Goal: Task Accomplishment & Management: Manage account settings

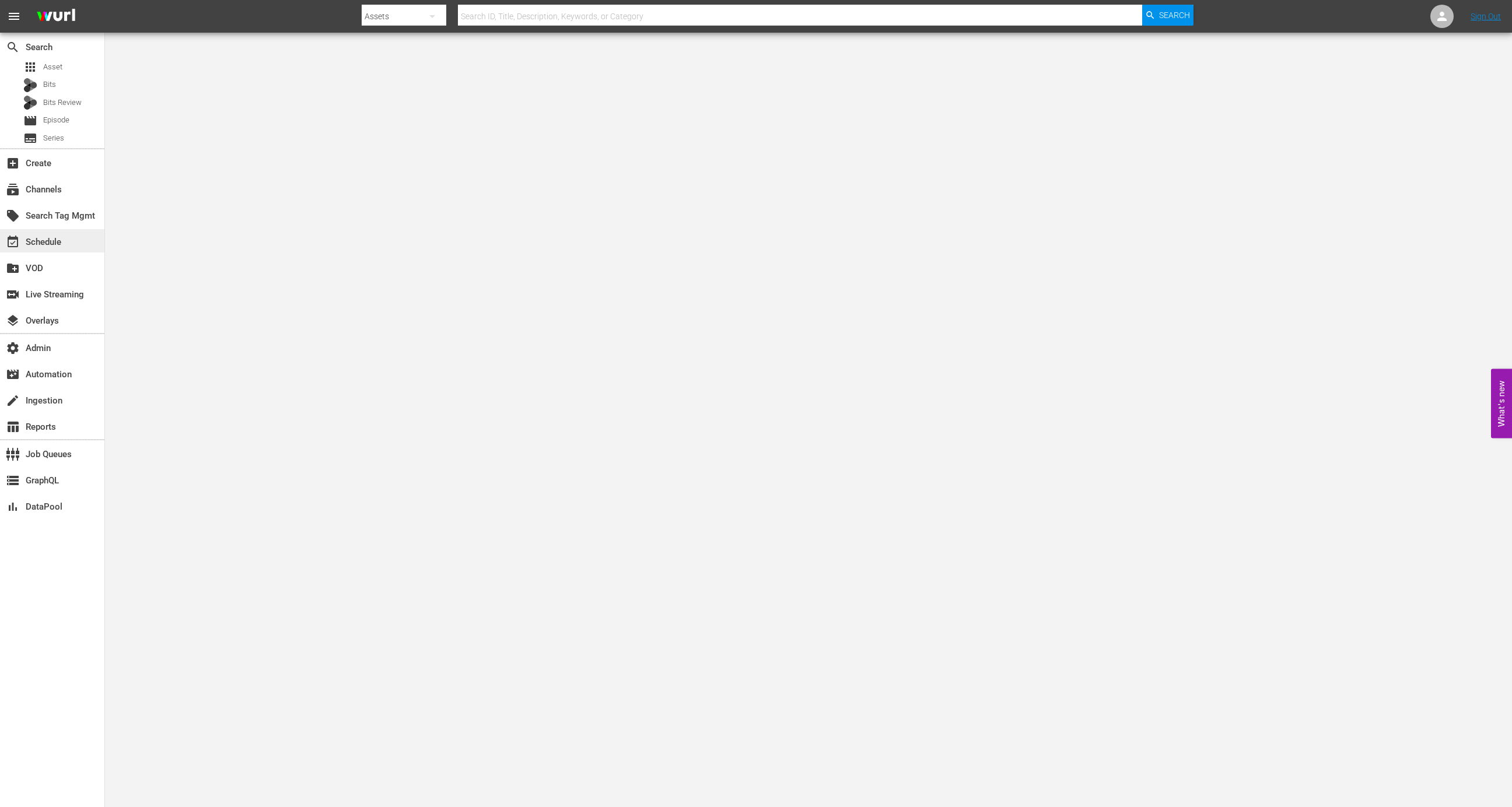
click at [79, 241] on div "event_available Schedule" at bounding box center [52, 241] width 105 height 23
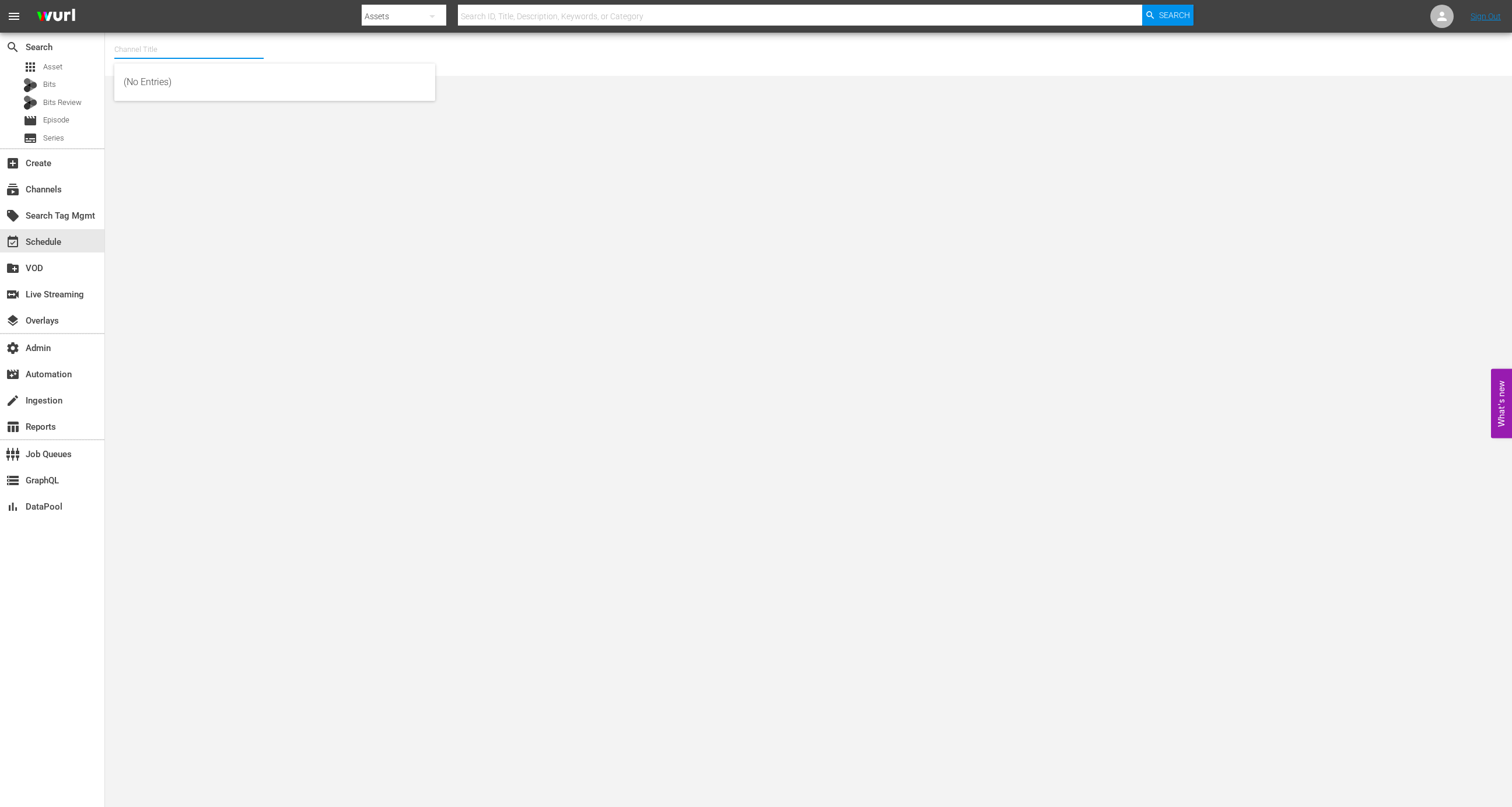
click at [195, 55] on input "text" at bounding box center [189, 49] width 149 height 28
type input "airvu"
click at [222, 83] on div "DroneTV (1072 - airvuz_dronetv_1)" at bounding box center [275, 82] width 302 height 28
type input "DroneTV (1072 - airvuz_dronetv_1)"
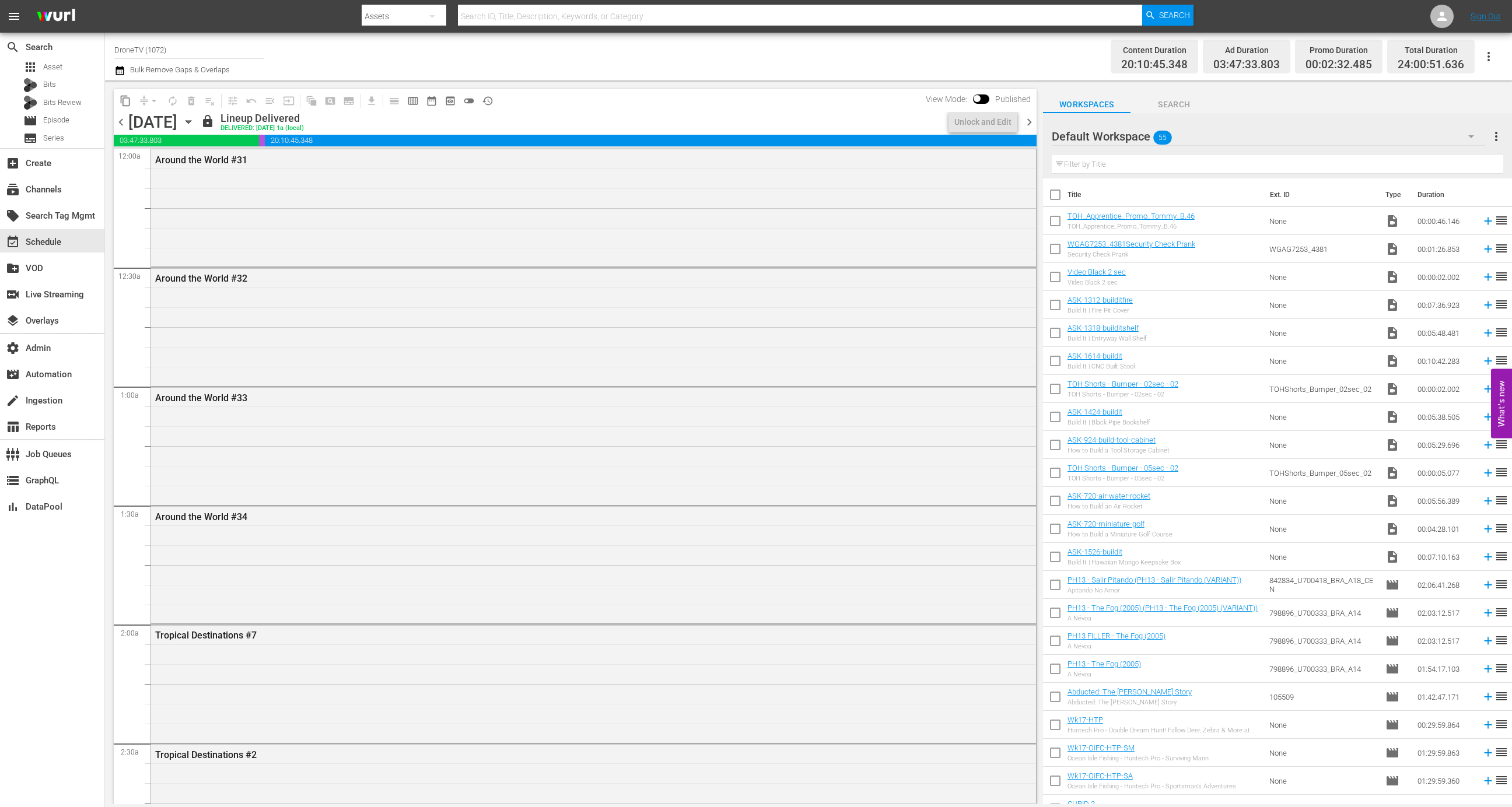
click at [195, 121] on icon "button" at bounding box center [188, 121] width 13 height 13
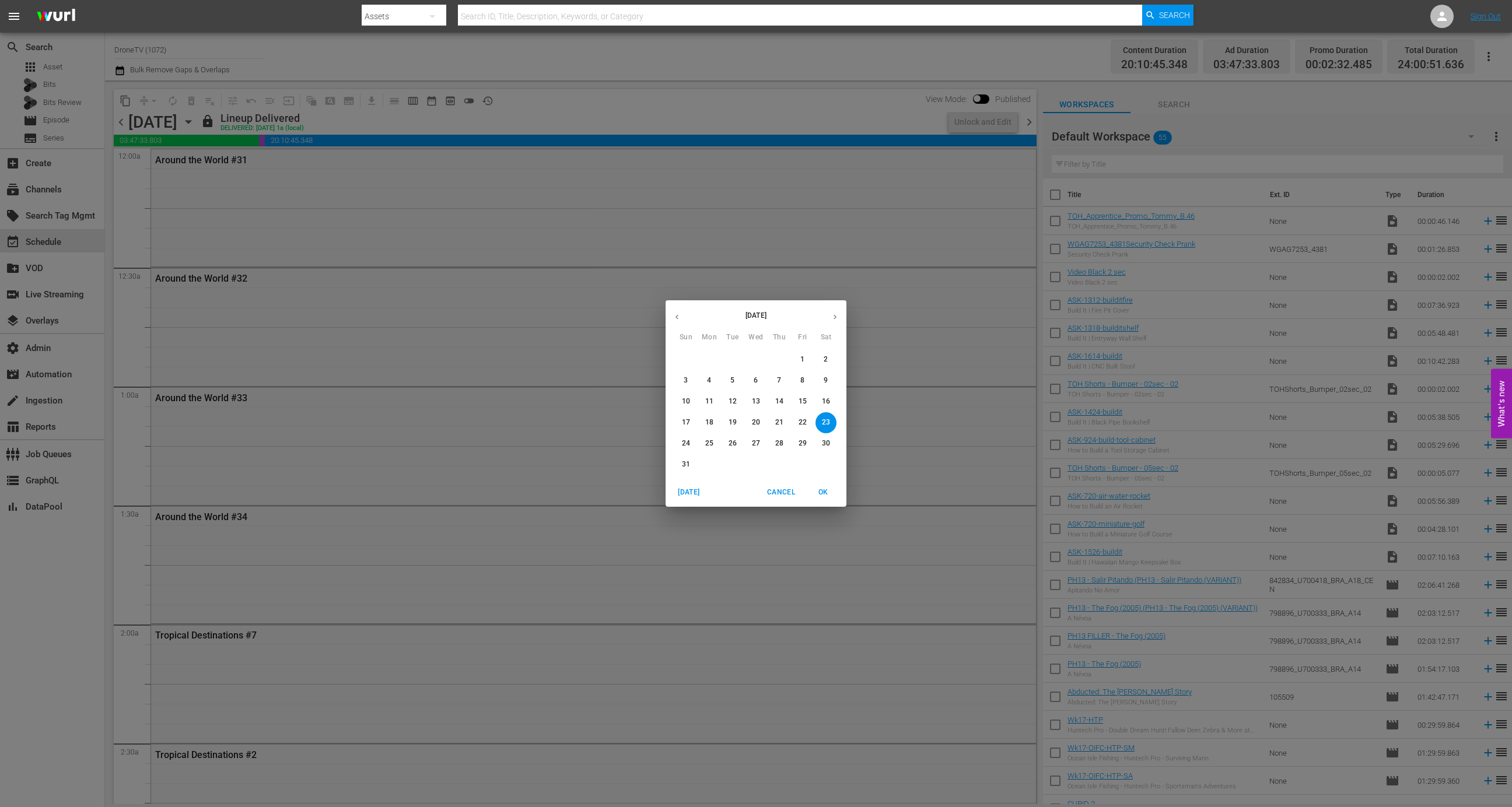
click at [688, 443] on p "24" at bounding box center [687, 444] width 8 height 10
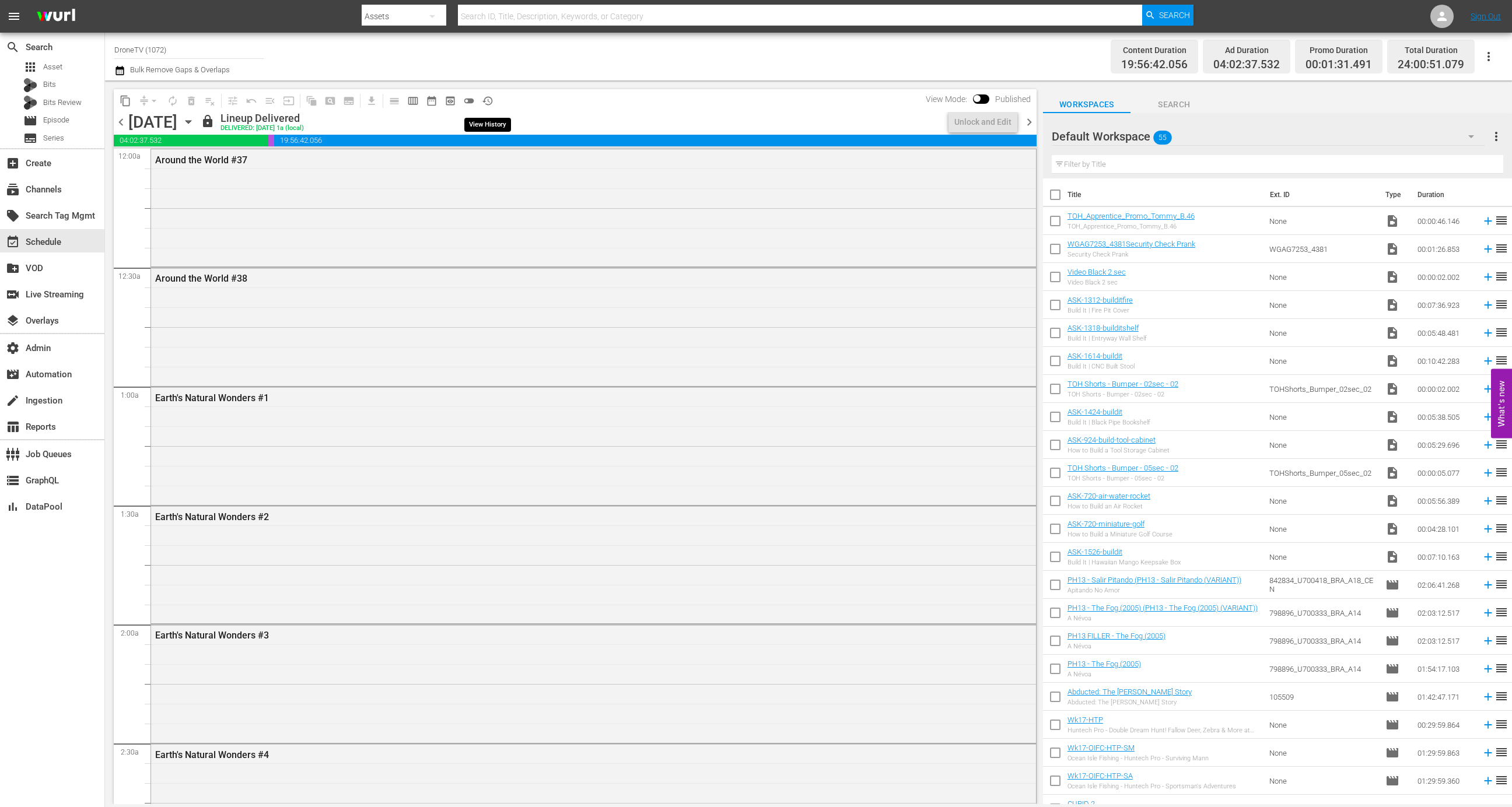
click at [480, 98] on button "history_outlined" at bounding box center [487, 100] width 18 height 18
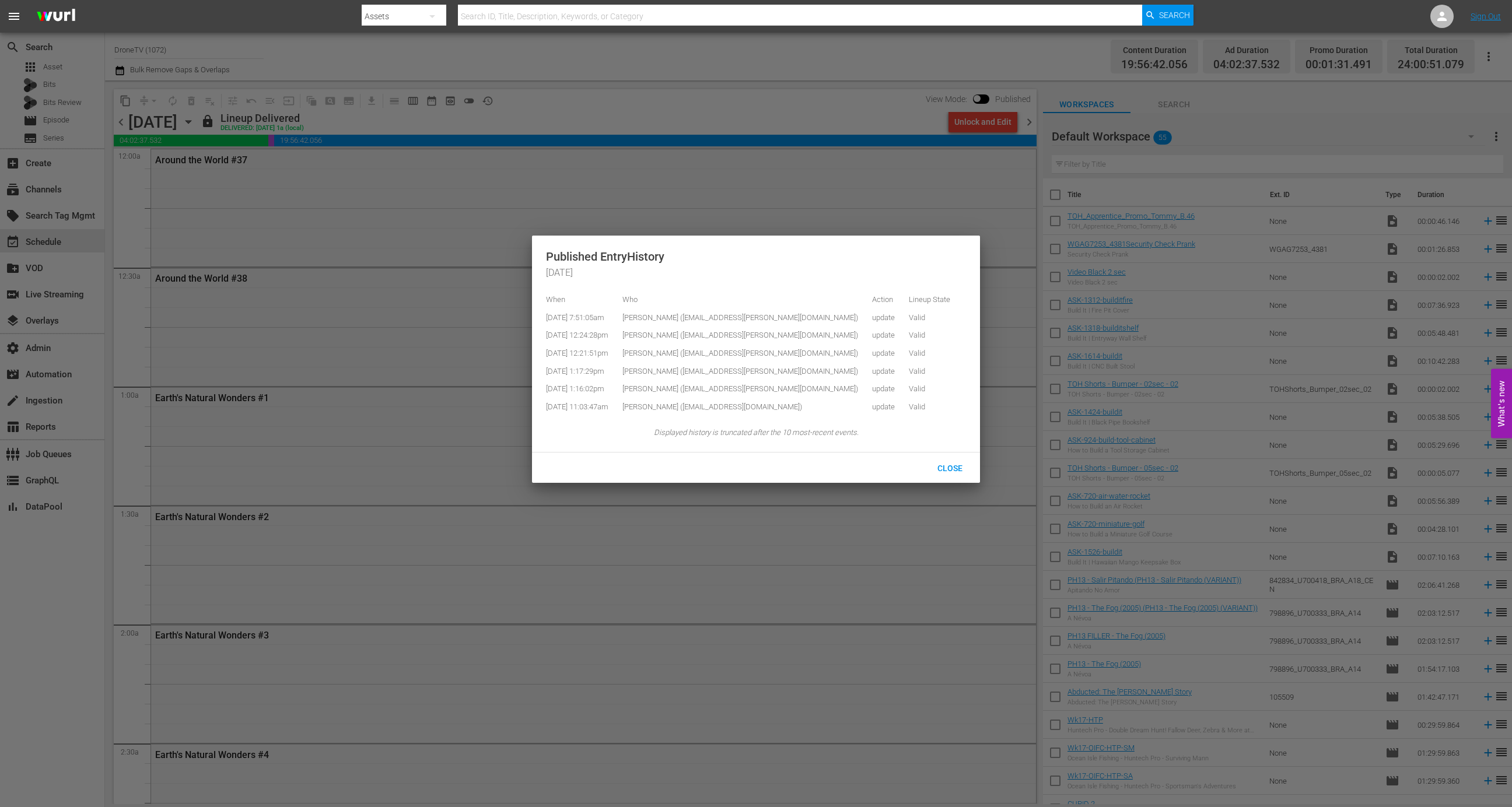
click at [207, 234] on div at bounding box center [756, 404] width 1512 height 807
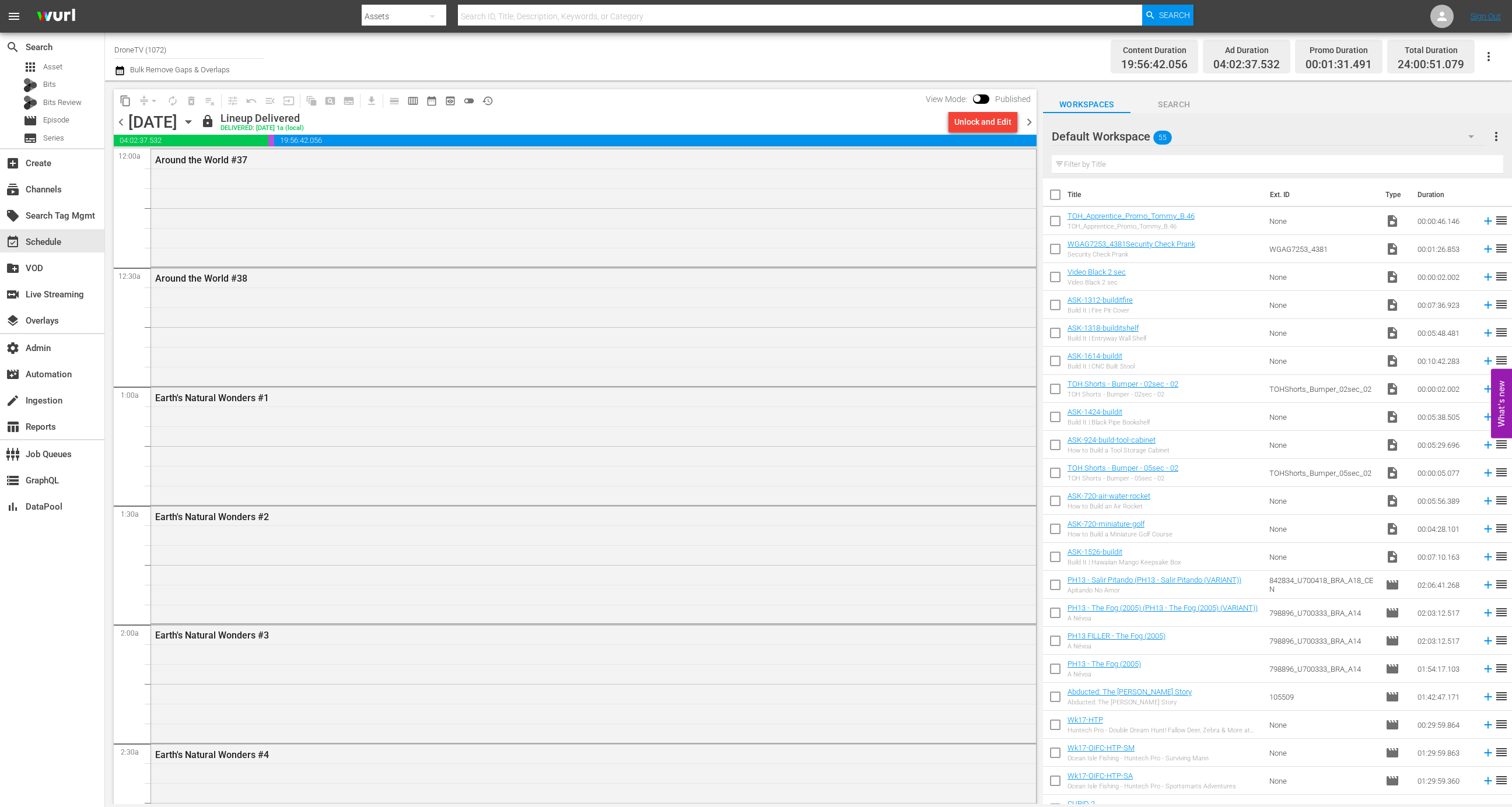
click at [995, 134] on div "chevron_left Sunday, August 24th August 24th lock Lineup Delivered DELIVERED: 8…" at bounding box center [575, 123] width 923 height 23
click at [990, 116] on div "Unlock and Edit" at bounding box center [983, 121] width 57 height 21
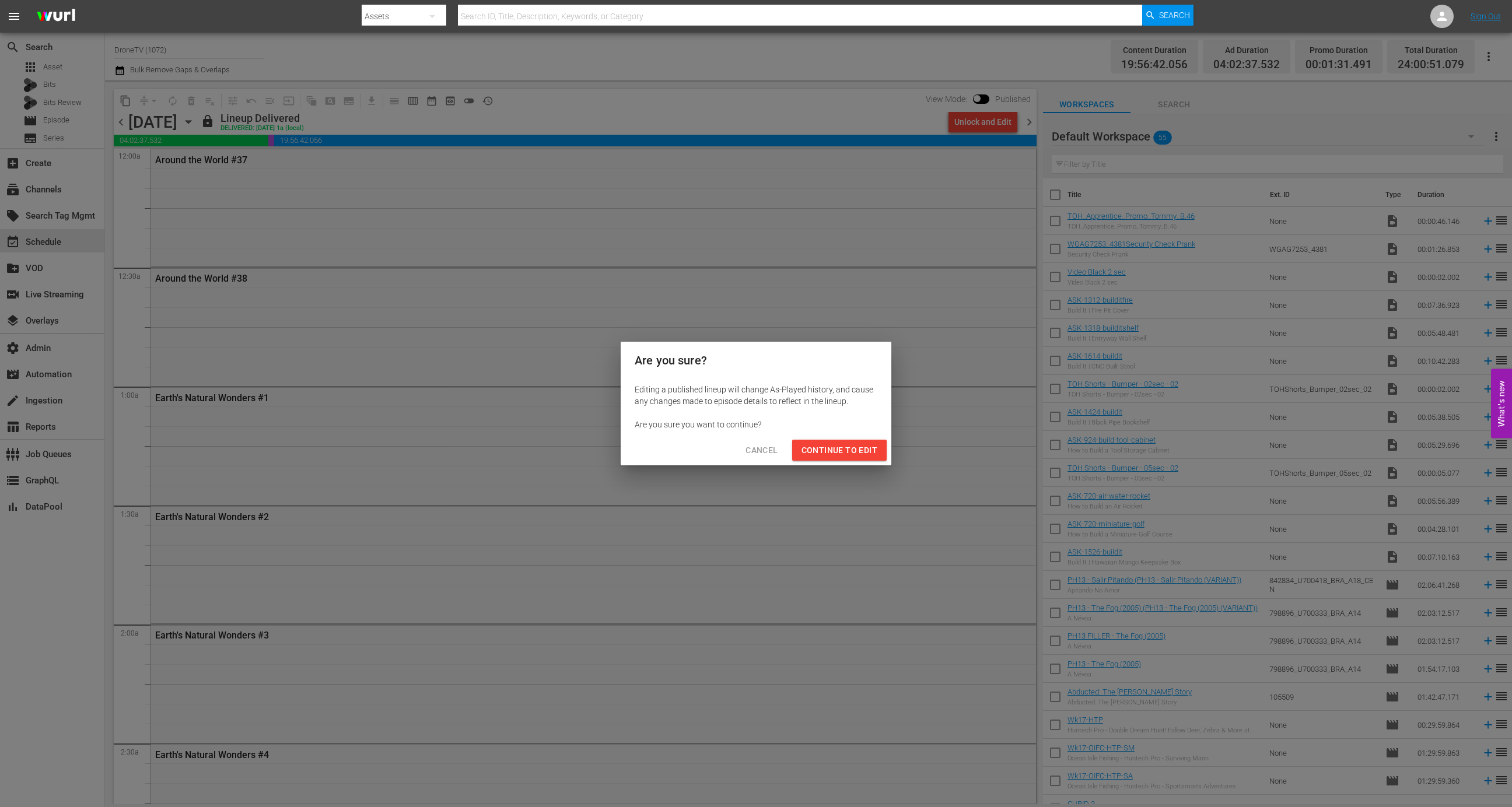
click at [847, 445] on span "Continue to Edit" at bounding box center [839, 450] width 76 height 14
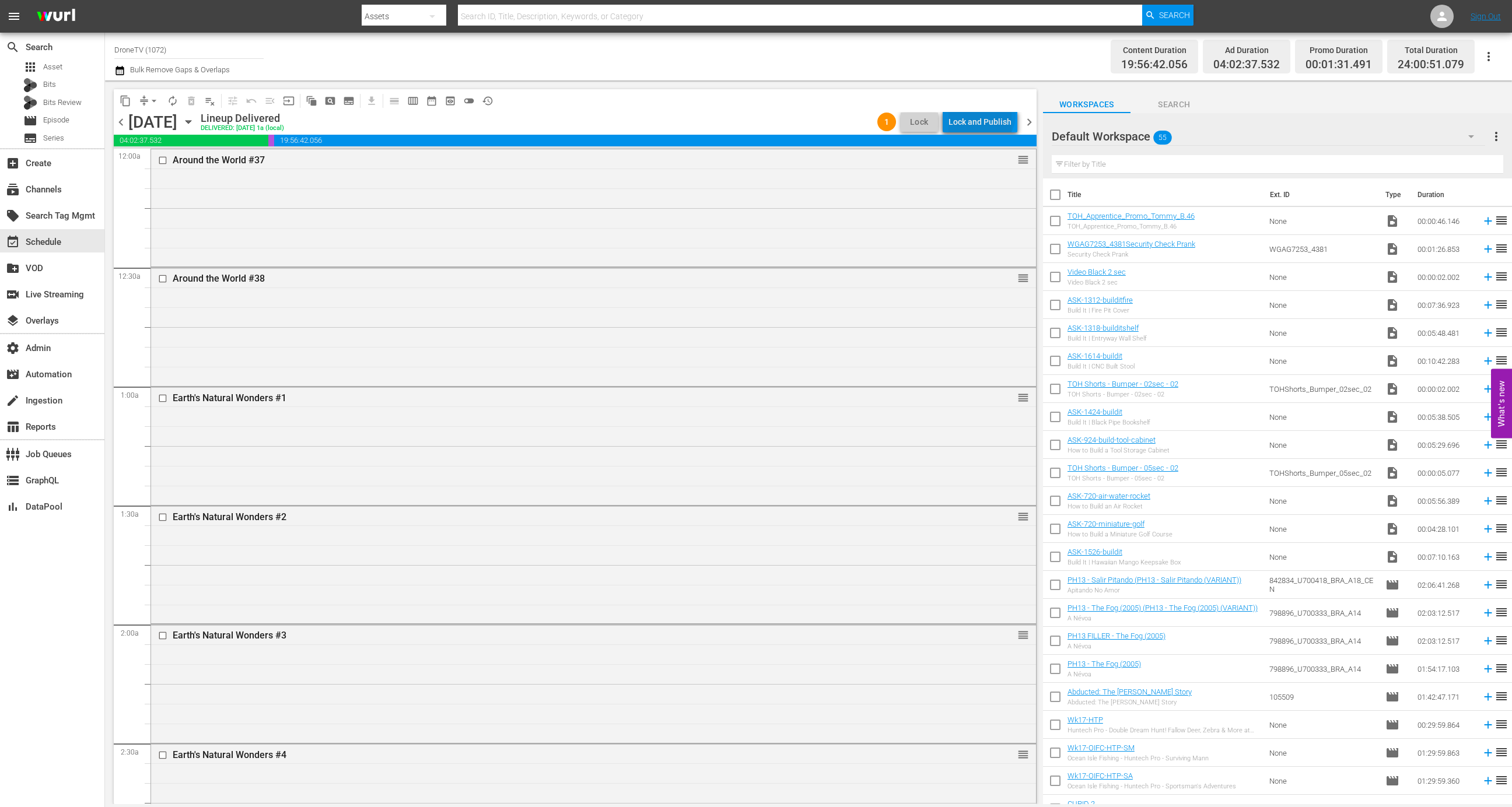
click at [984, 115] on div "Lock and Publish" at bounding box center [980, 121] width 63 height 21
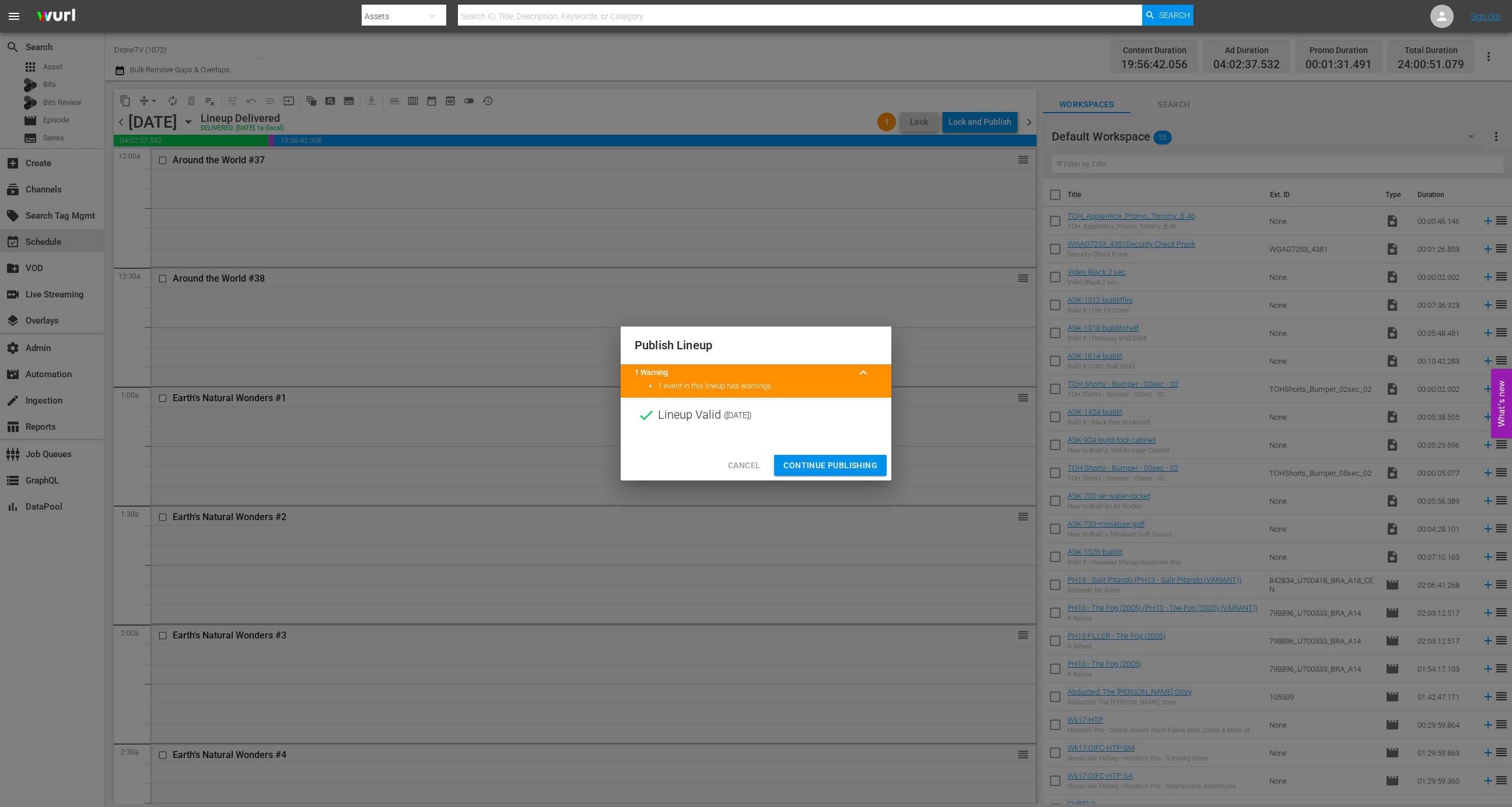
click at [835, 463] on span "Continue Publishing" at bounding box center [831, 465] width 94 height 14
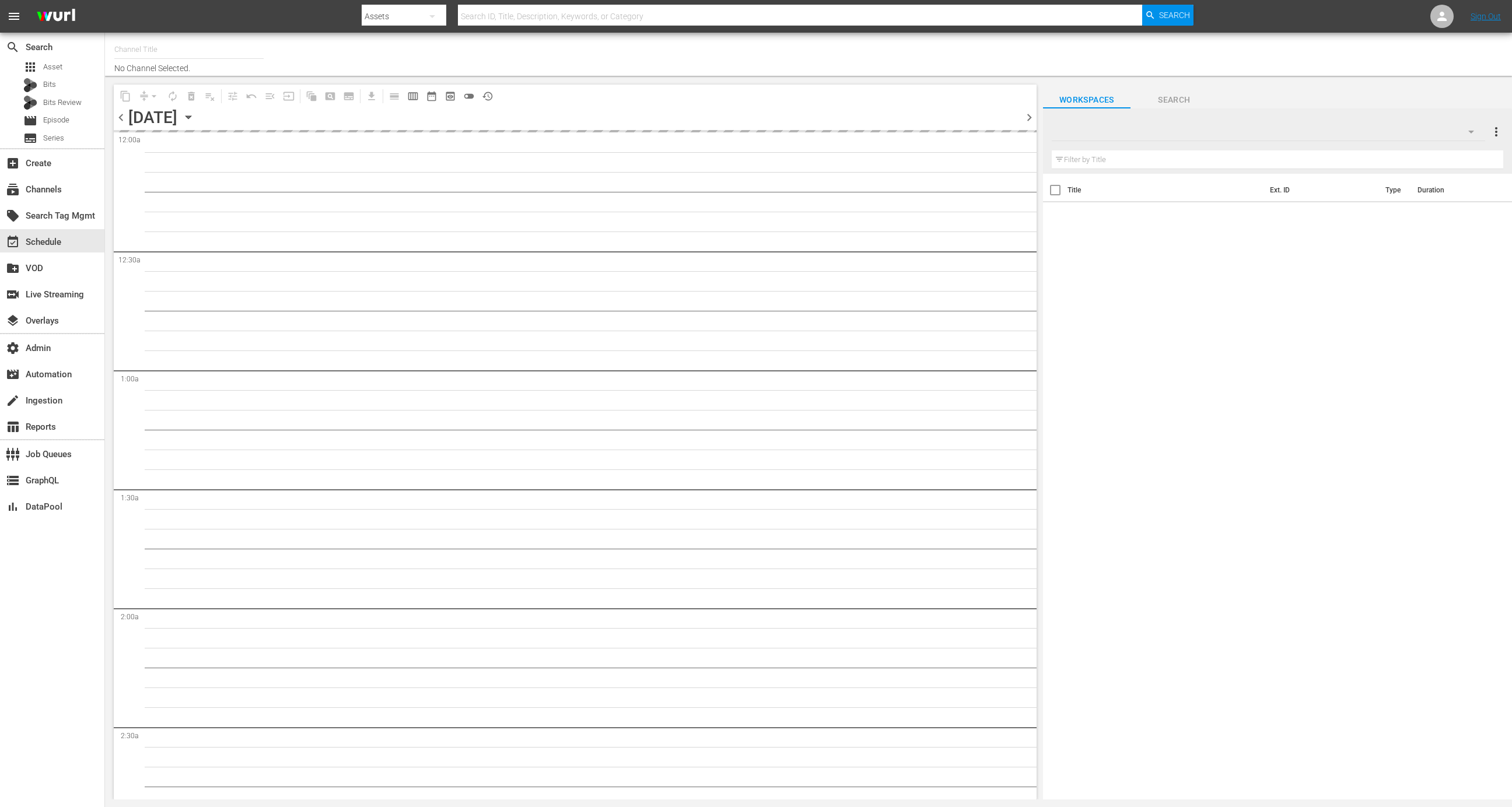
type input "DroneTV (1072)"
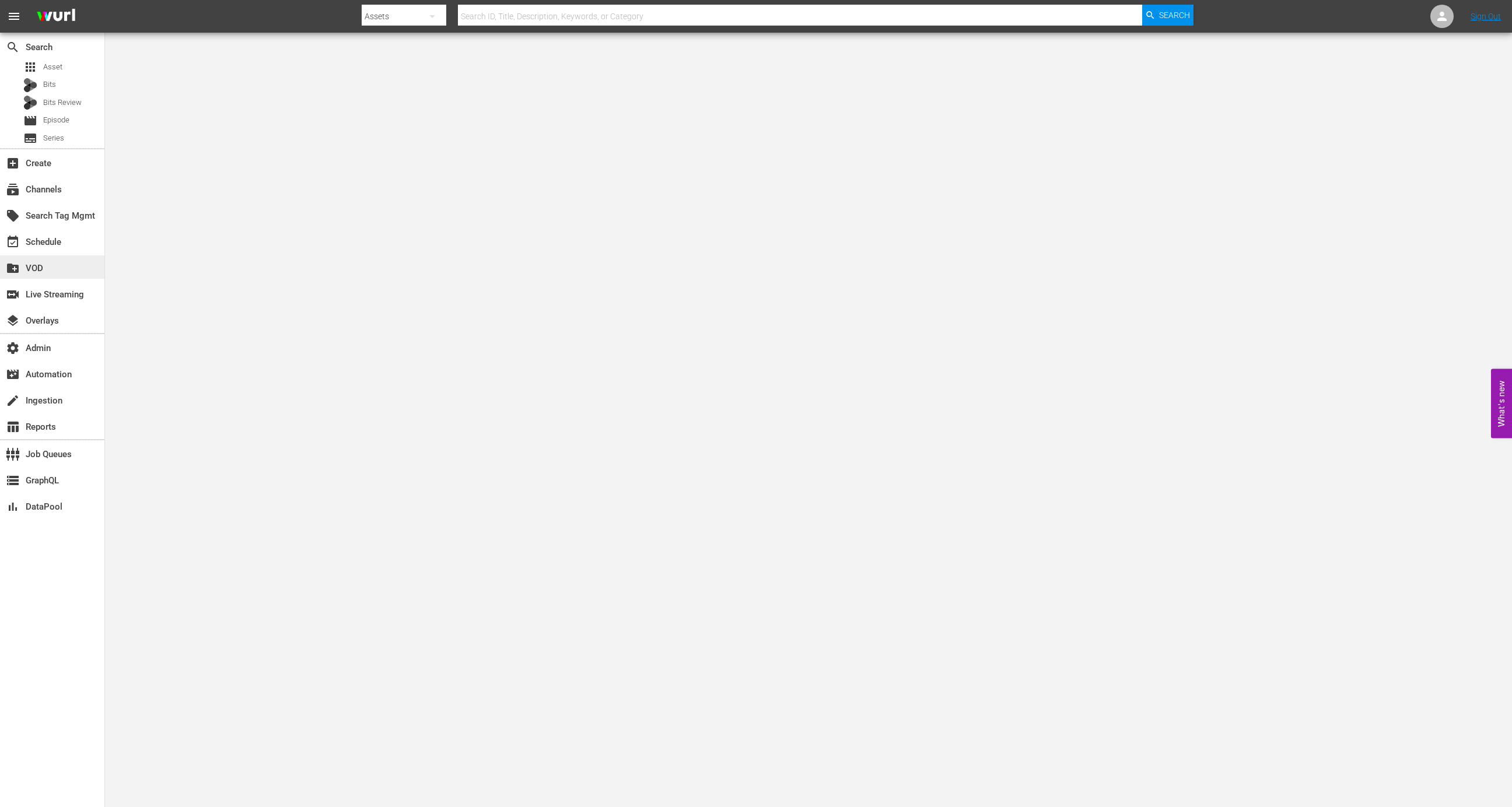
click at [51, 256] on div "create_new_folder VOD" at bounding box center [52, 267] width 105 height 23
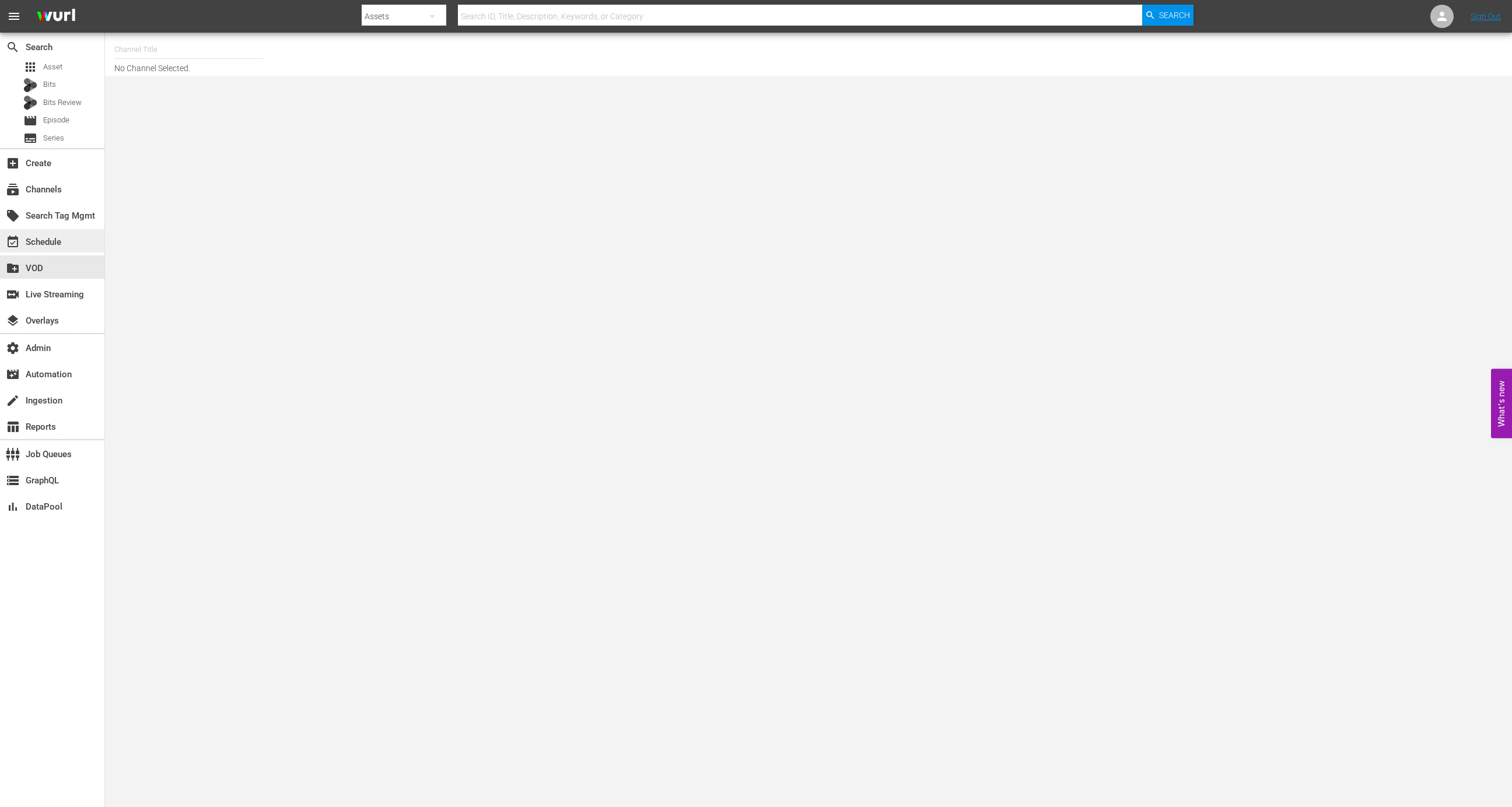
click at [55, 235] on div "event_available Schedule" at bounding box center [33, 240] width 65 height 11
click at [167, 36] on input "text" at bounding box center [189, 49] width 149 height 28
click at [189, 77] on div "Soul Flix (1949 - free_tv_networks_pamgrierssoulflix_1)" at bounding box center [275, 82] width 302 height 28
type input "Soul Flix (1949 - free_tv_networks_pamgrierssoulflix_1)"
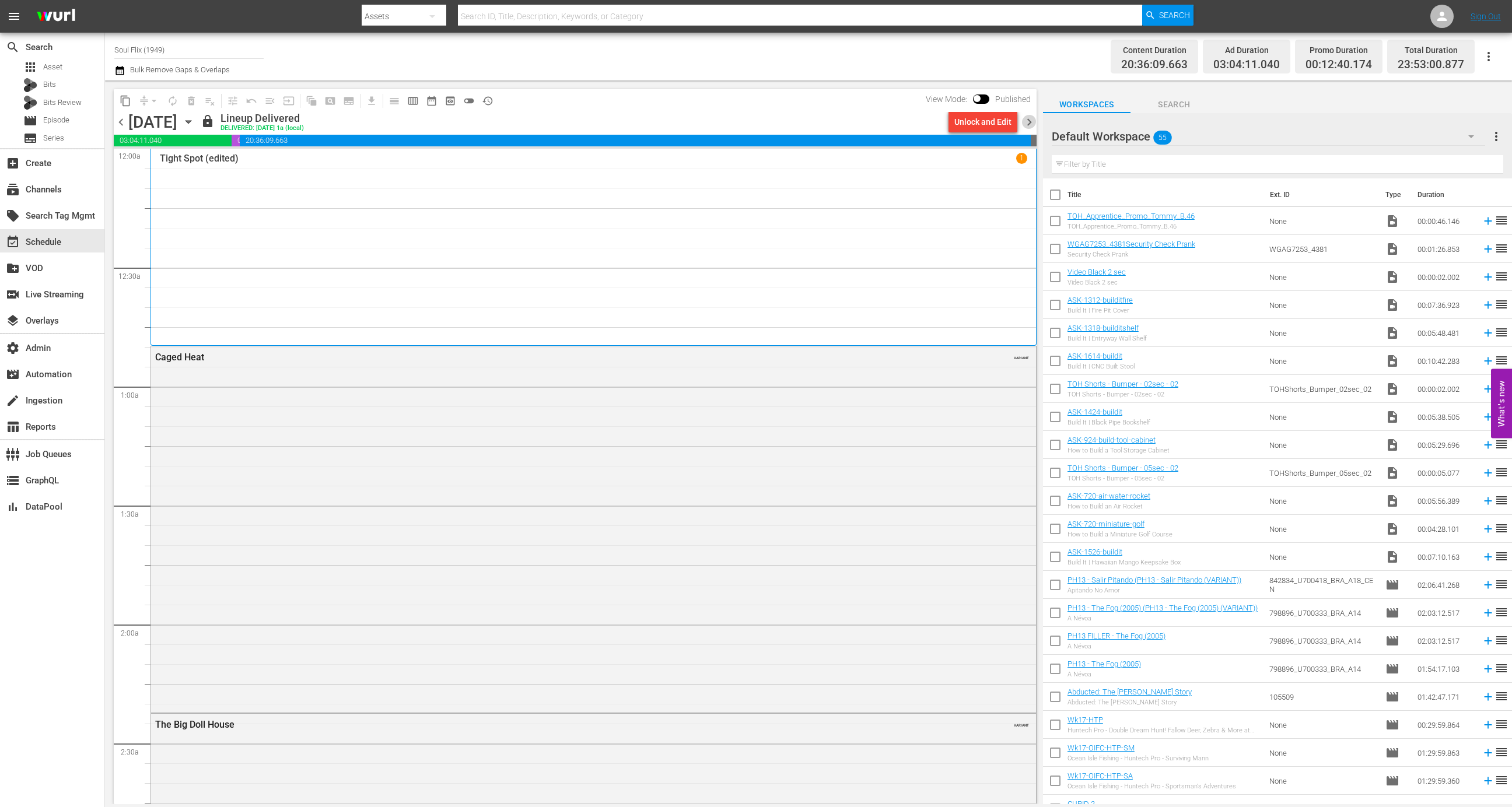
click at [1031, 121] on span "chevron_right" at bounding box center [1029, 121] width 14 height 14
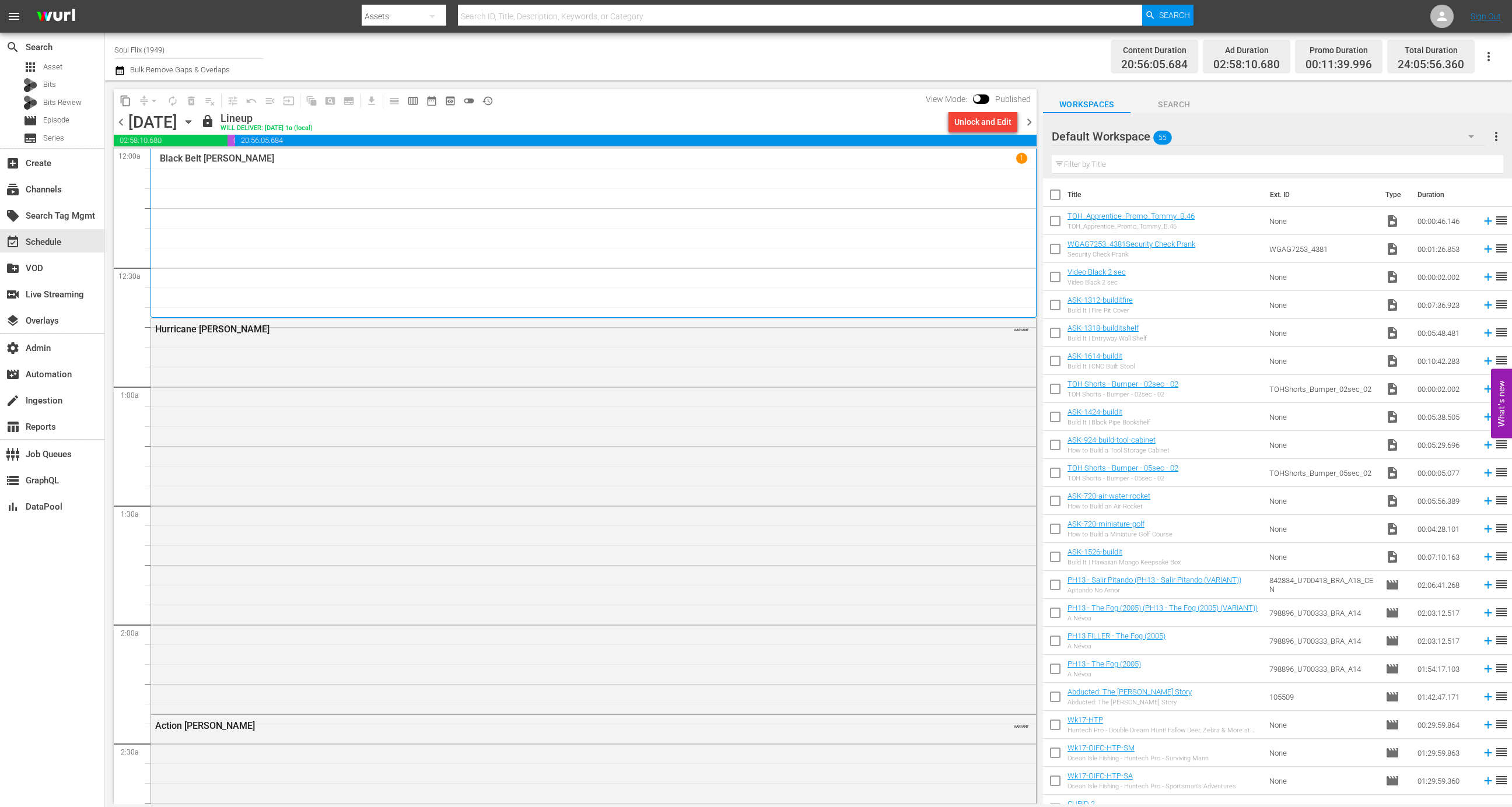
click at [126, 127] on span "chevron_left" at bounding box center [121, 121] width 14 height 14
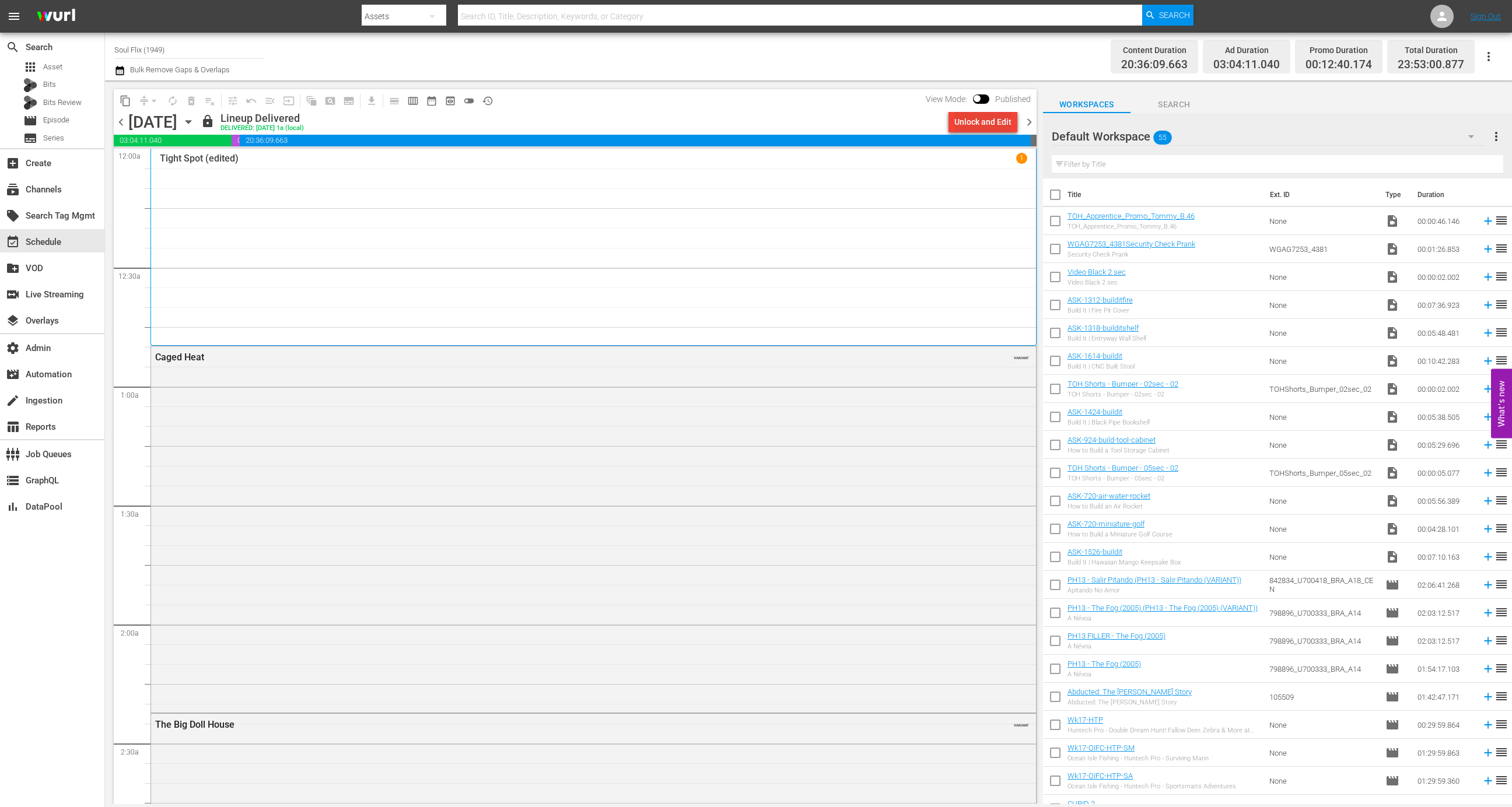
click at [981, 124] on div "Unlock and Edit" at bounding box center [983, 121] width 57 height 21
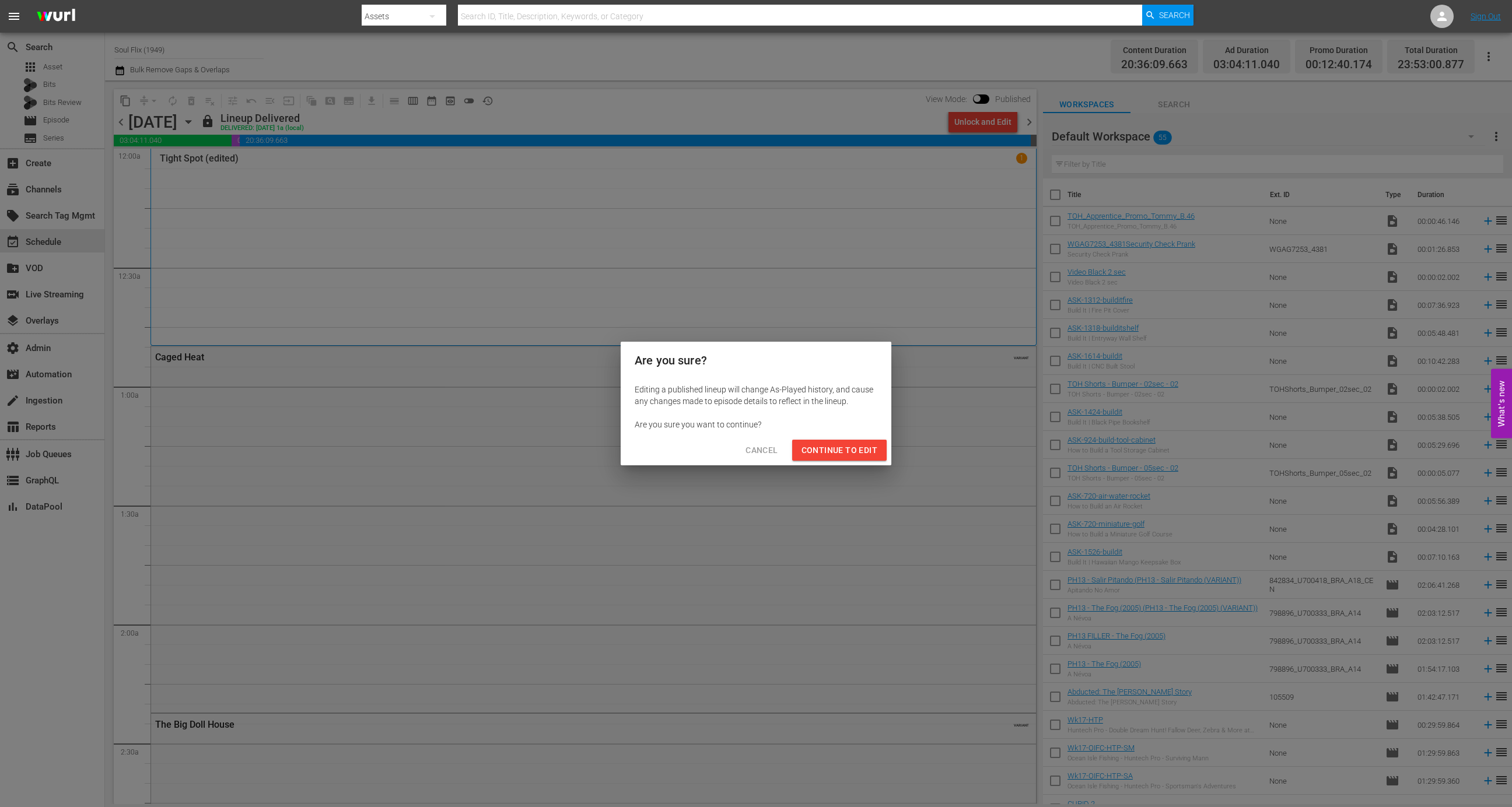
click at [855, 441] on button "Continue to Edit" at bounding box center [839, 450] width 95 height 22
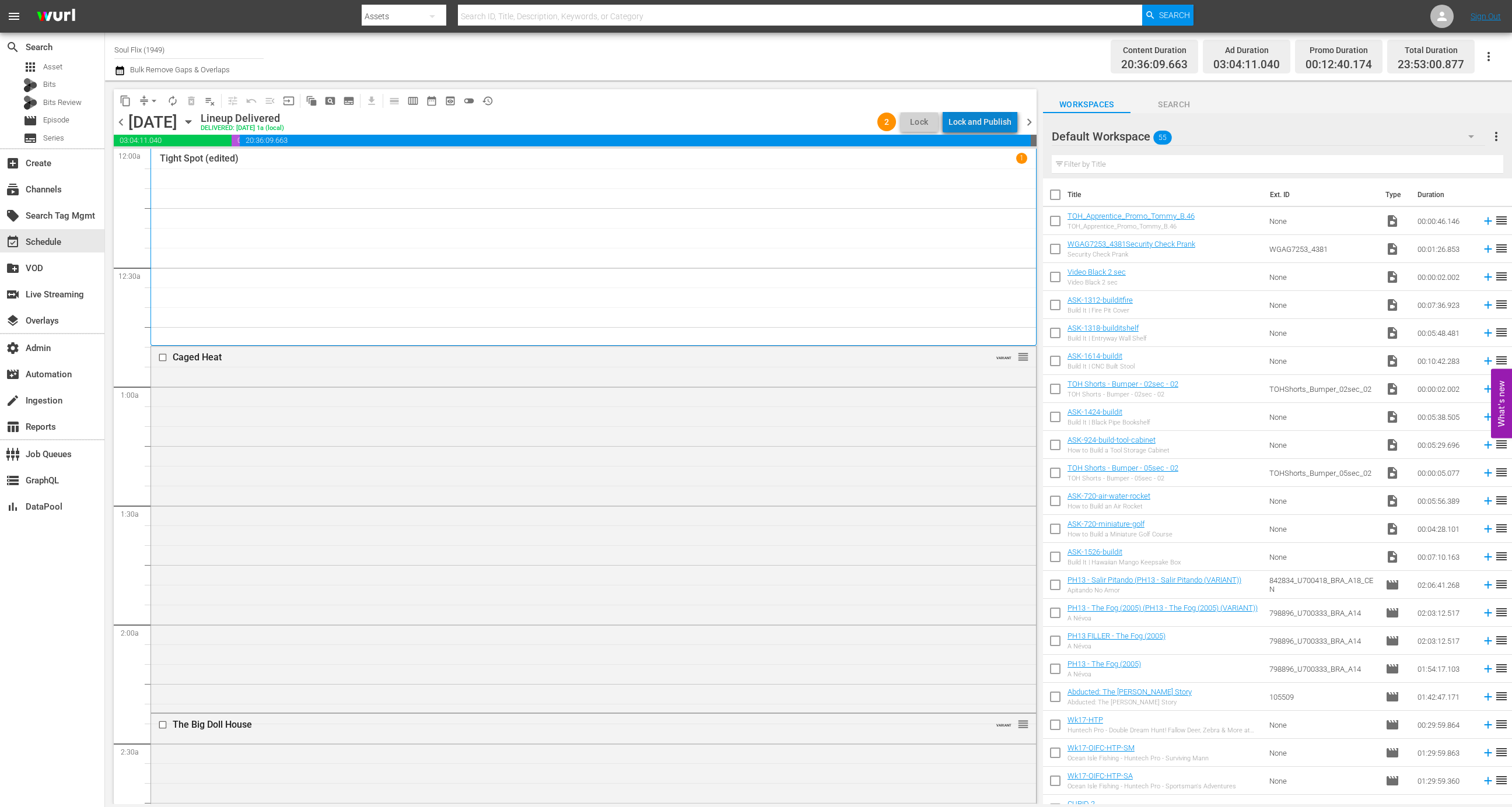
click at [986, 116] on div "Lock and Publish" at bounding box center [980, 121] width 63 height 21
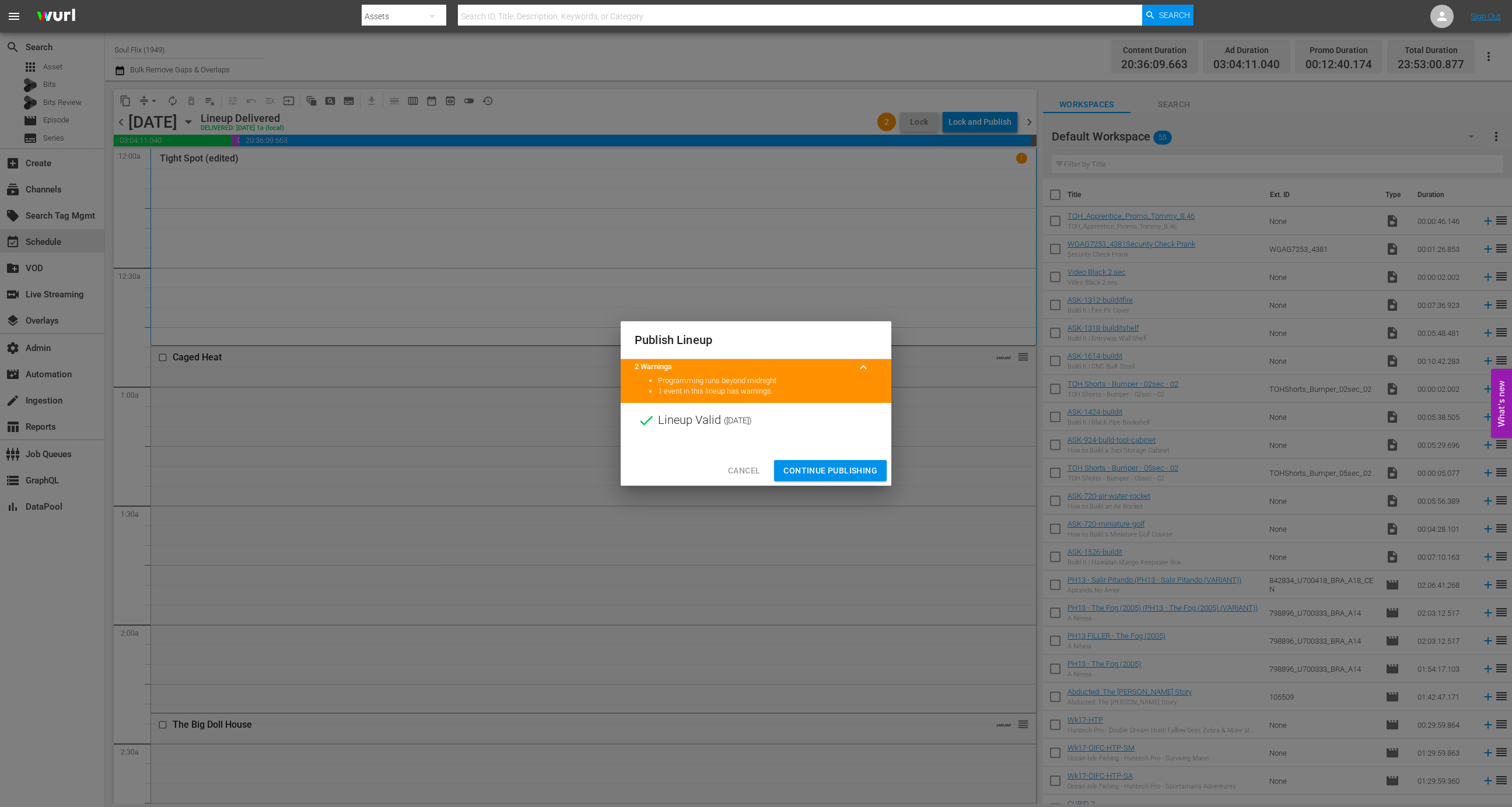
click at [826, 470] on span "Continue Publishing" at bounding box center [831, 470] width 94 height 14
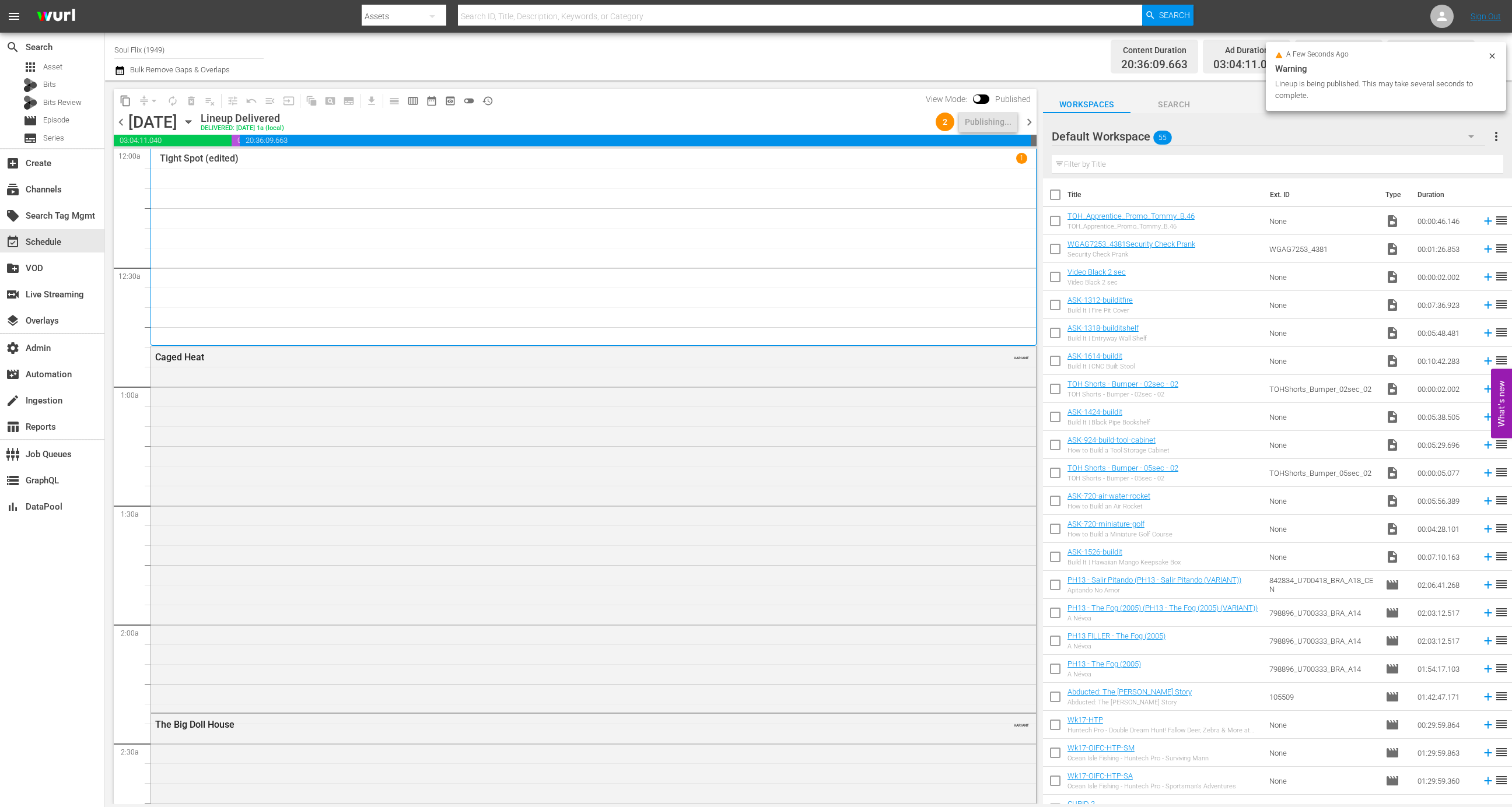
click at [212, 39] on input "Soul Flix (1949)" at bounding box center [189, 49] width 149 height 28
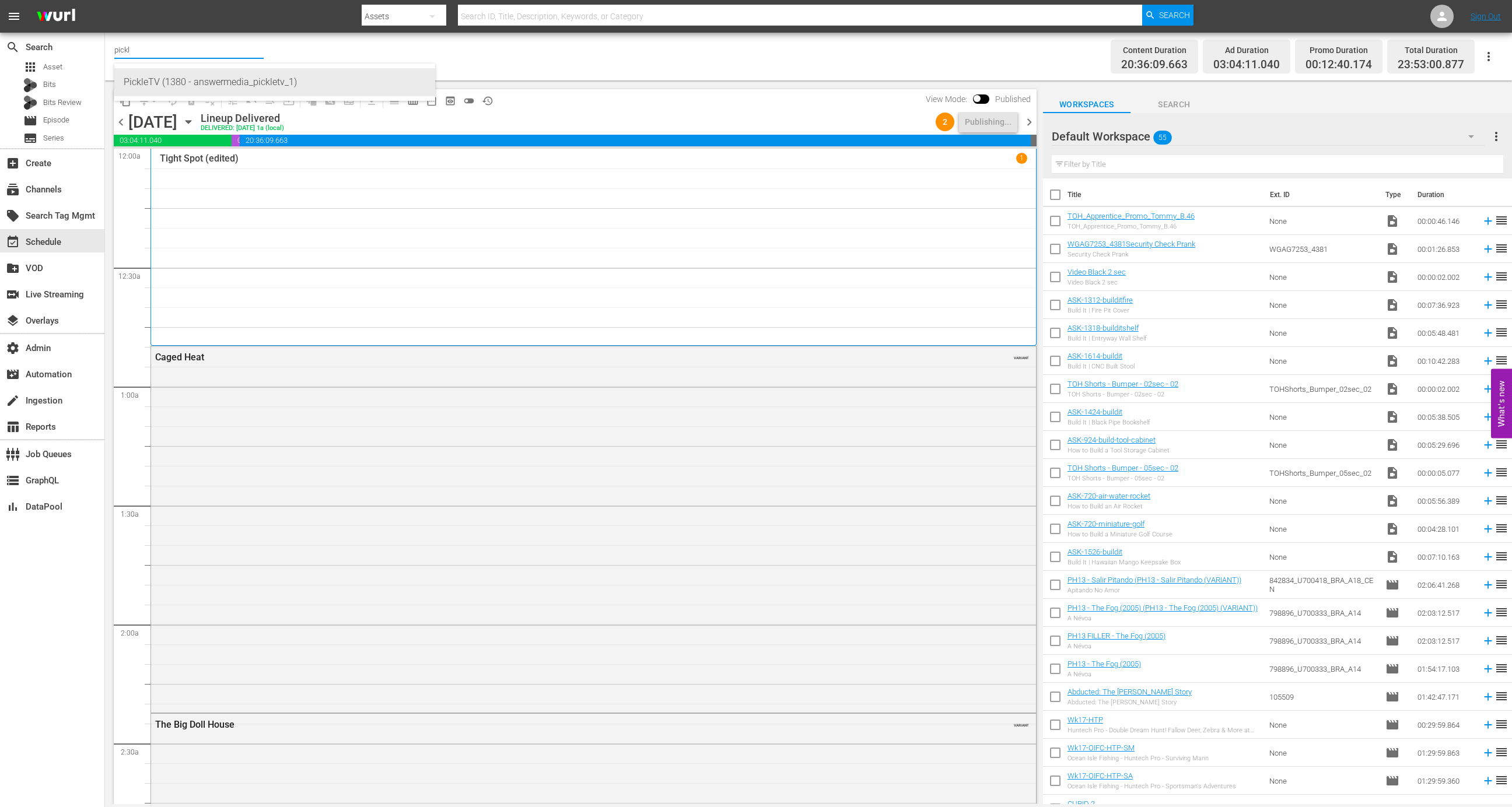
click at [222, 80] on div "PickleTV (1380 - answermedia_pickletv_1)" at bounding box center [275, 82] width 302 height 28
type input "PickleTV (1380 - answermedia_pickletv_1)"
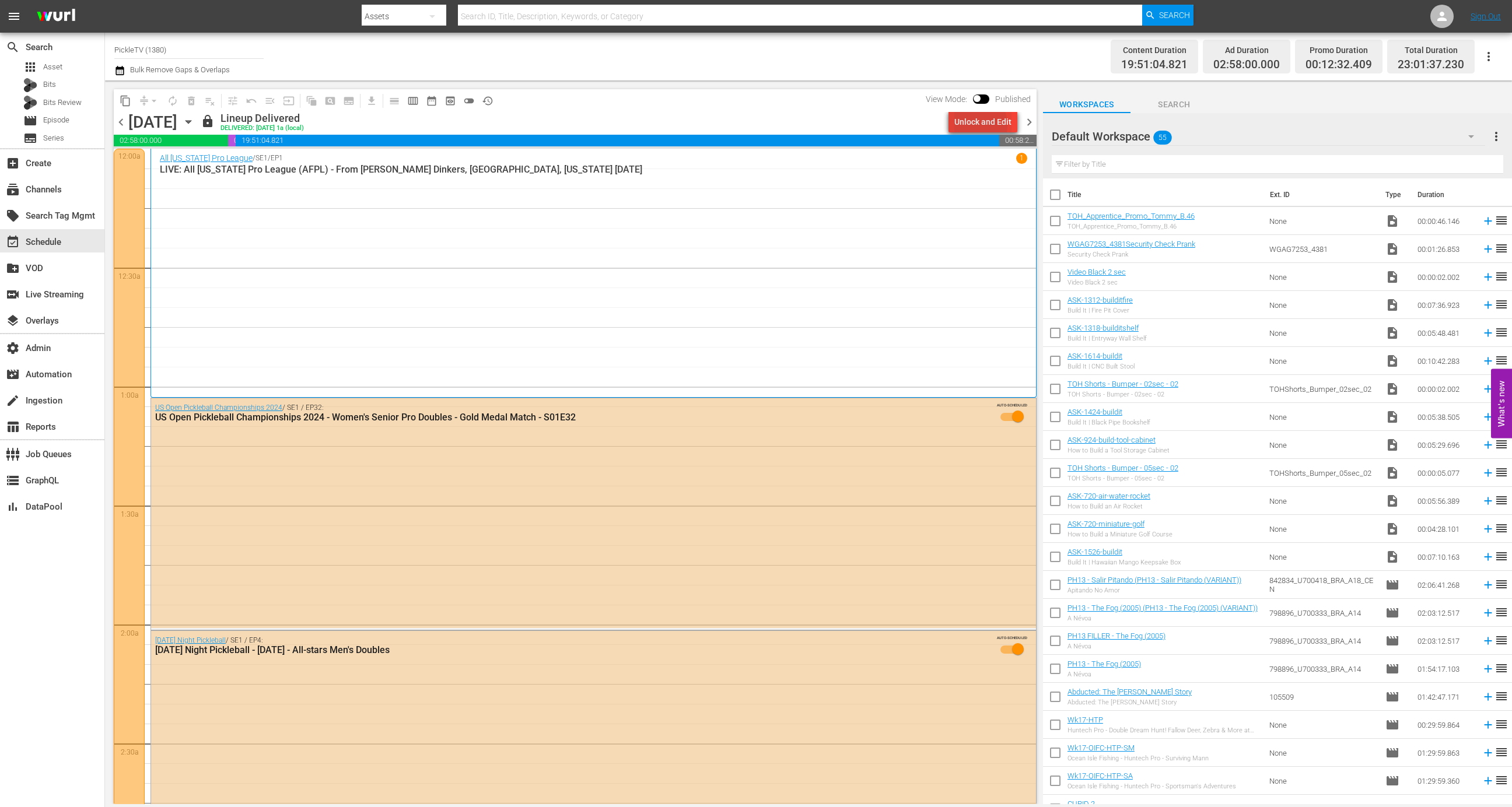
click at [971, 126] on div "Unlock and Edit" at bounding box center [983, 121] width 57 height 21
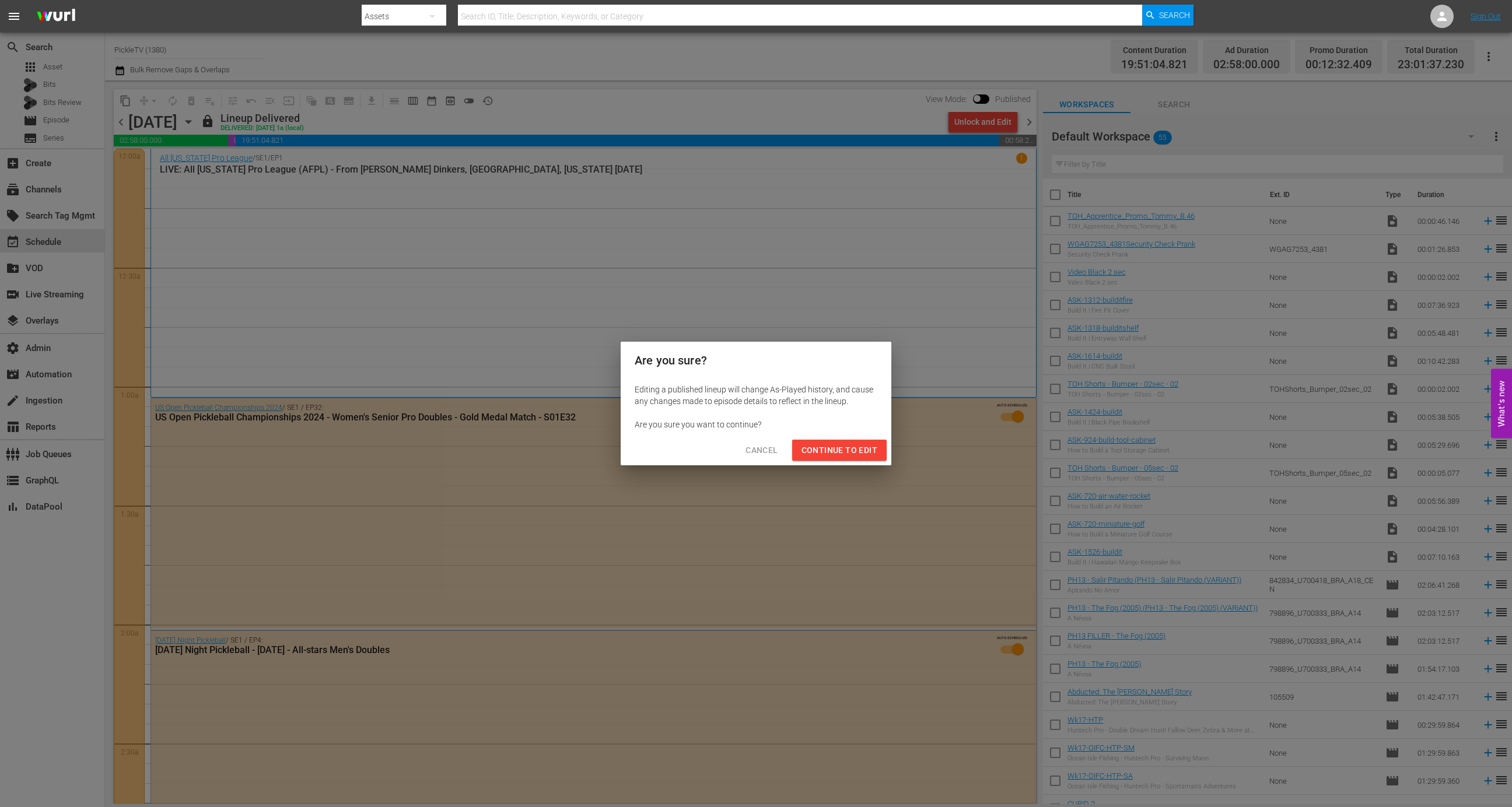
click at [840, 461] on div "Cancel Continue to Edit" at bounding box center [755, 450] width 270 height 31
click at [840, 451] on span "Continue to Edit" at bounding box center [839, 450] width 76 height 14
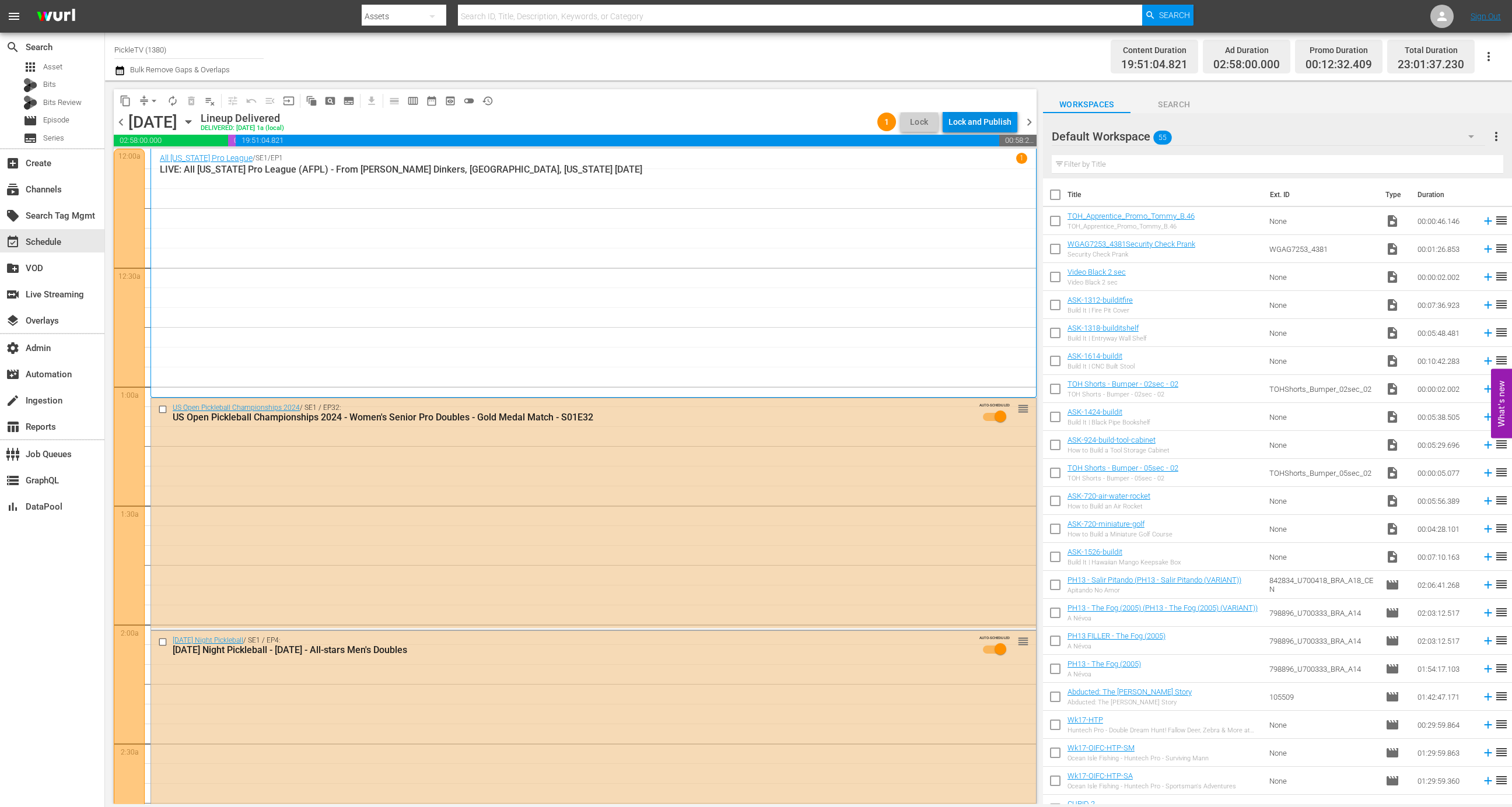
click at [990, 118] on div "Lock and Publish" at bounding box center [980, 121] width 63 height 21
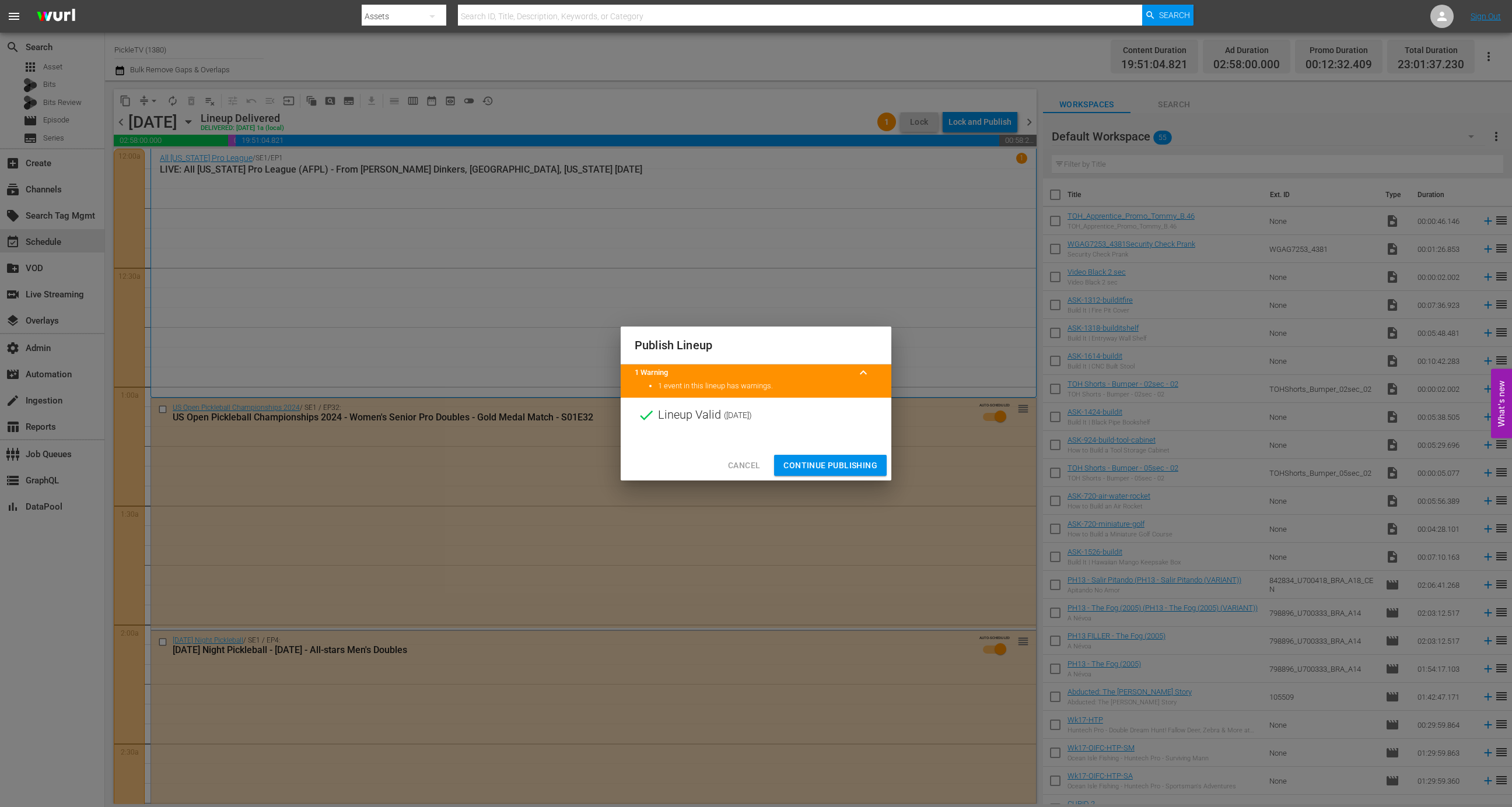
click at [838, 465] on span "Continue Publishing" at bounding box center [831, 465] width 94 height 14
